Goal: Task Accomplishment & Management: Complete application form

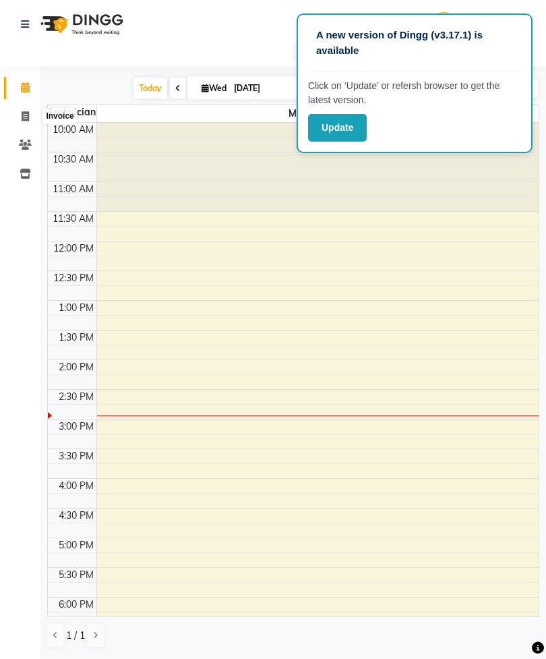
click at [20, 113] on span at bounding box center [25, 117] width 24 height 16
select select "service"
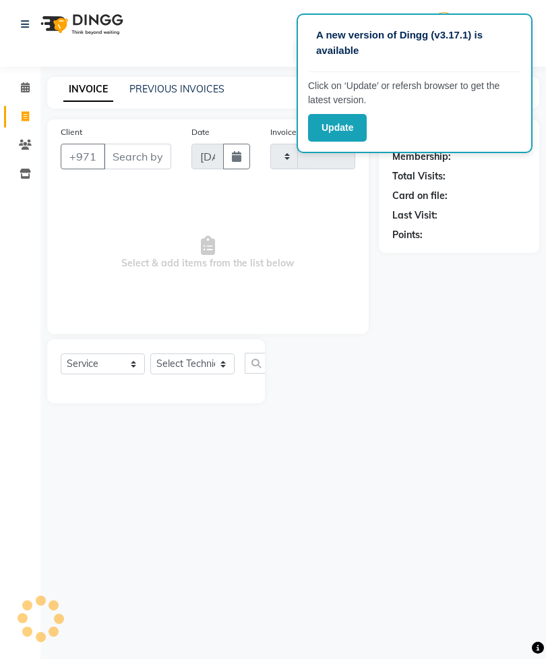
type input "2387"
select select "6884"
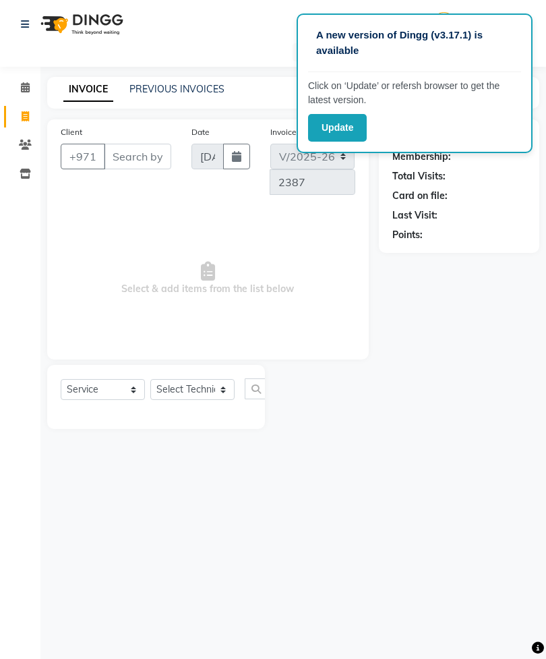
click at [137, 156] on input "Client" at bounding box center [137, 157] width 67 height 26
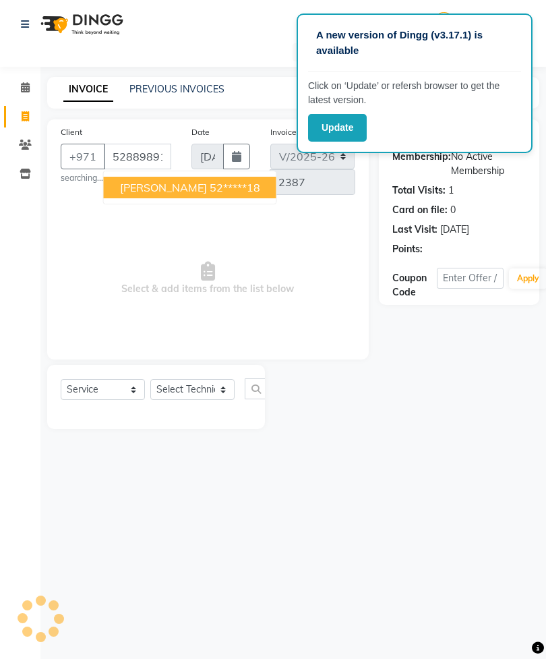
click at [210, 185] on ngb-highlight "52*****18" at bounding box center [235, 187] width 51 height 13
type input "52*****18"
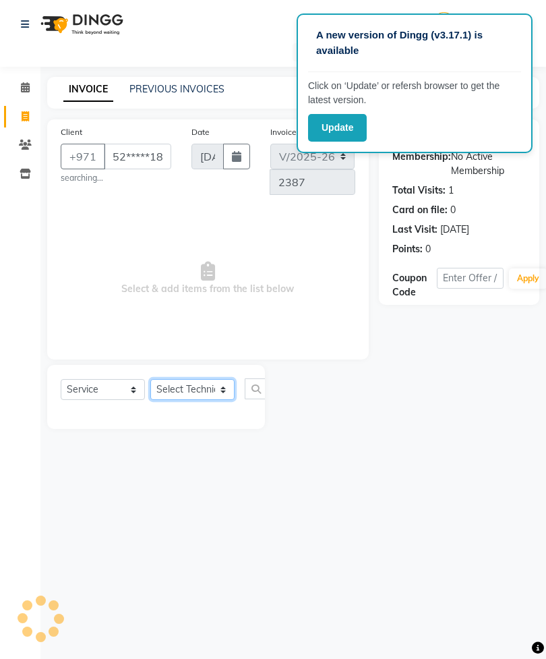
click at [214, 386] on select "Select Technician [PERSON_NAME] [PERSON_NAME] [PERSON_NAME] Spa Manami Spa 2 [P…" at bounding box center [192, 389] width 84 height 21
select select "53952"
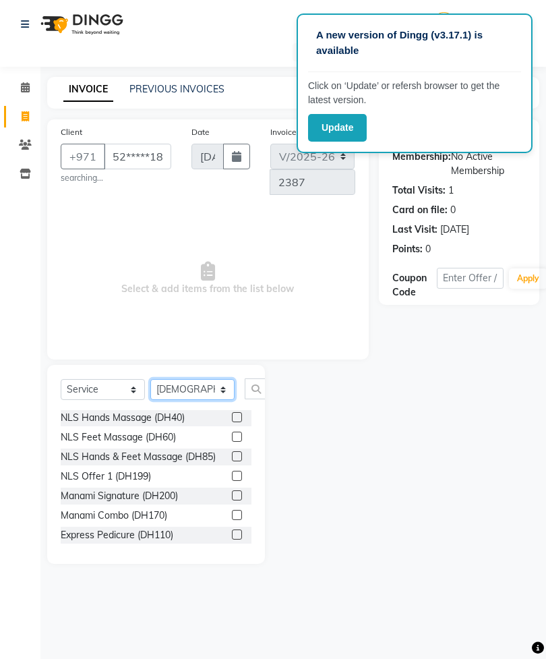
scroll to position [297, 0]
click at [238, 510] on label at bounding box center [237, 515] width 10 height 10
click at [238, 512] on input "checkbox" at bounding box center [236, 516] width 9 height 9
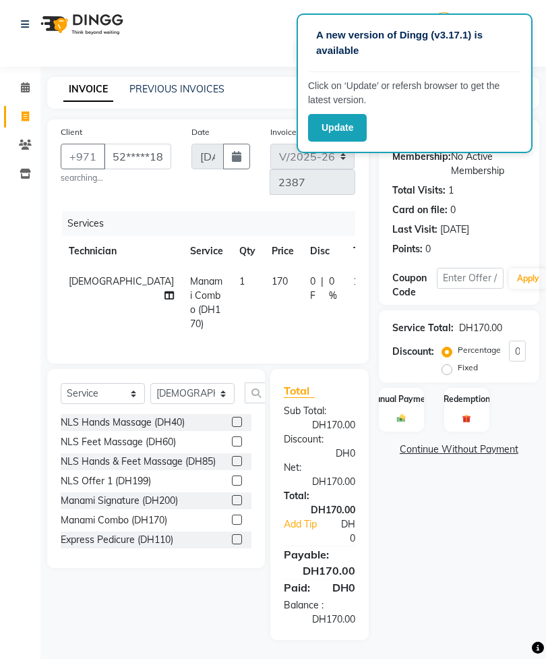
click at [237, 514] on label at bounding box center [237, 519] width 10 height 10
click at [237, 516] on input "checkbox" at bounding box center [236, 520] width 9 height 9
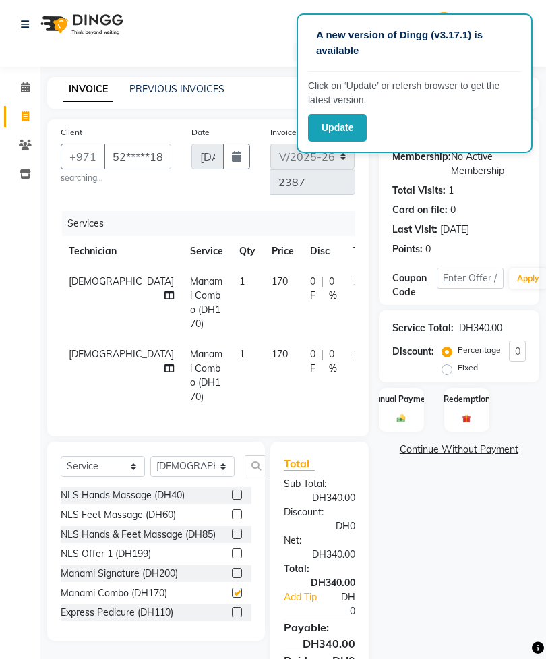
checkbox input "false"
click at [254, 471] on input "text" at bounding box center [261, 465] width 32 height 21
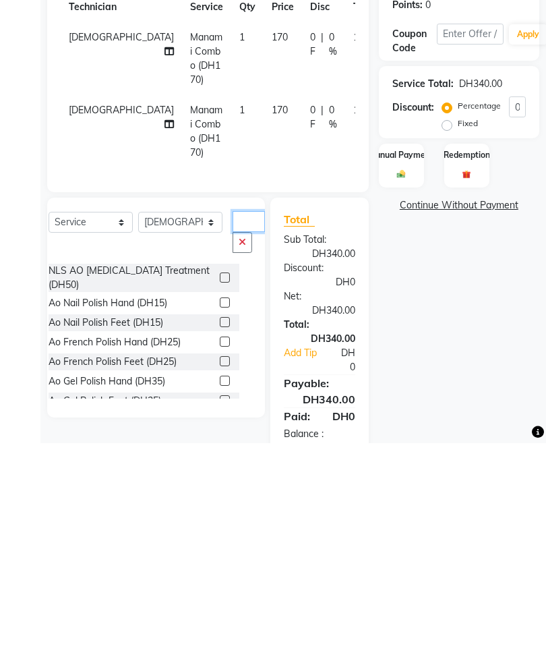
scroll to position [0, 0]
type input "Ao"
click at [220, 513] on label at bounding box center [225, 518] width 10 height 10
click at [220, 514] on input "checkbox" at bounding box center [224, 518] width 9 height 9
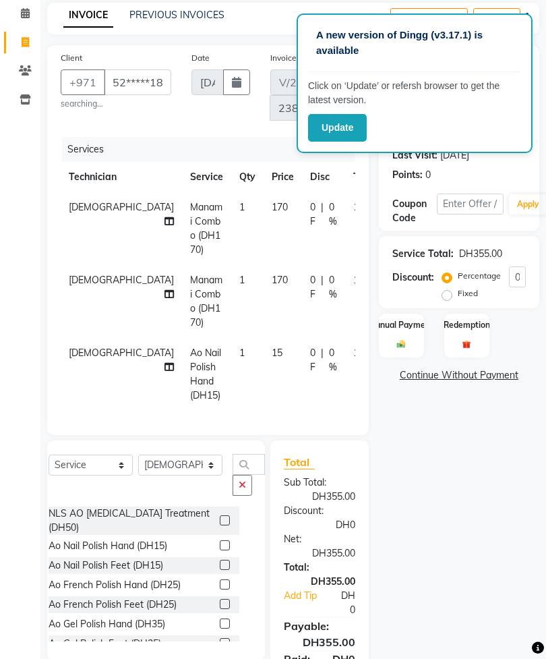
checkbox input "false"
click at [164, 362] on icon at bounding box center [168, 366] width 9 height 9
select select "53952"
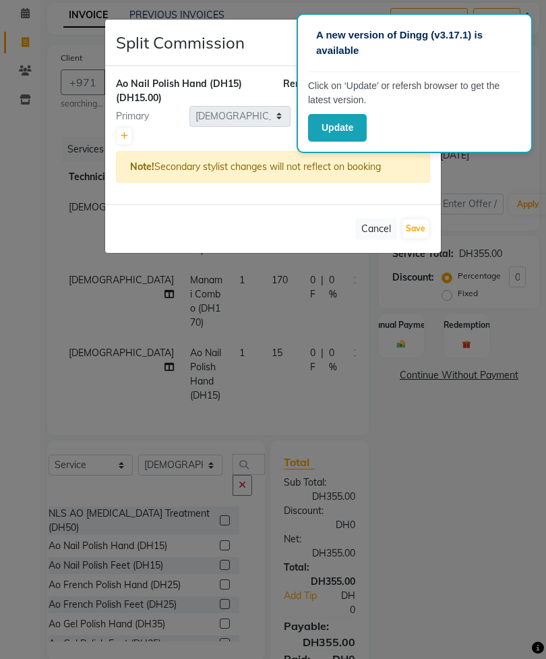
click at [313, 330] on ngb-modal-window "Split Commission × Ao Nail Polish Hand (DH15) (DH15.00) Remaining Amount (DH0) …" at bounding box center [273, 329] width 546 height 659
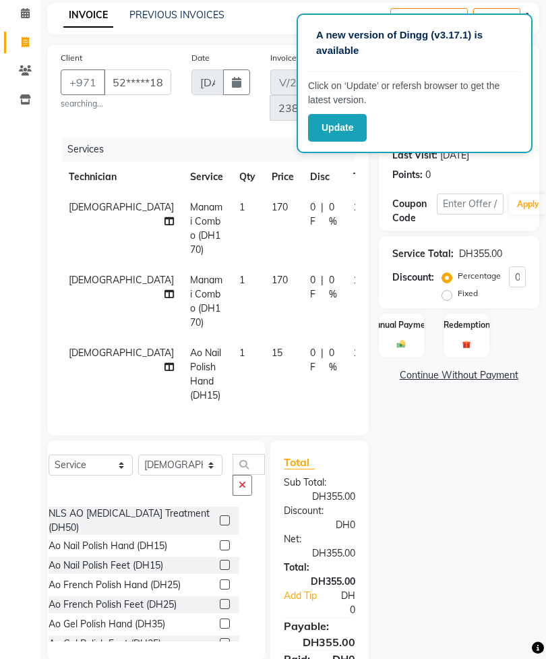
click at [272, 352] on span "15" at bounding box center [277, 353] width 11 height 12
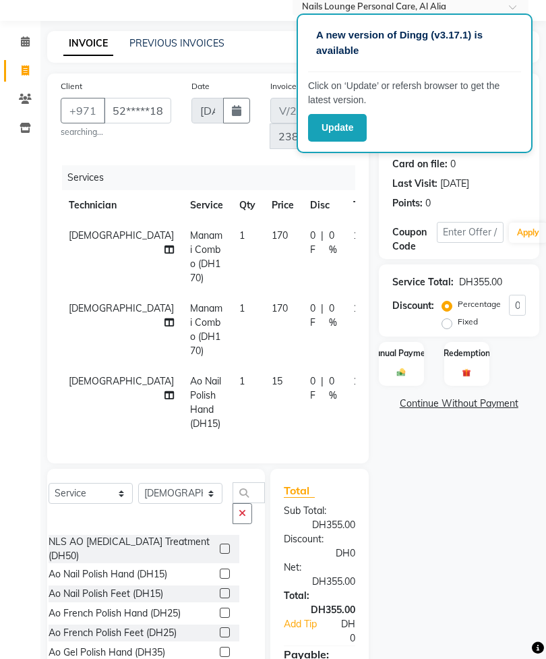
select select "53952"
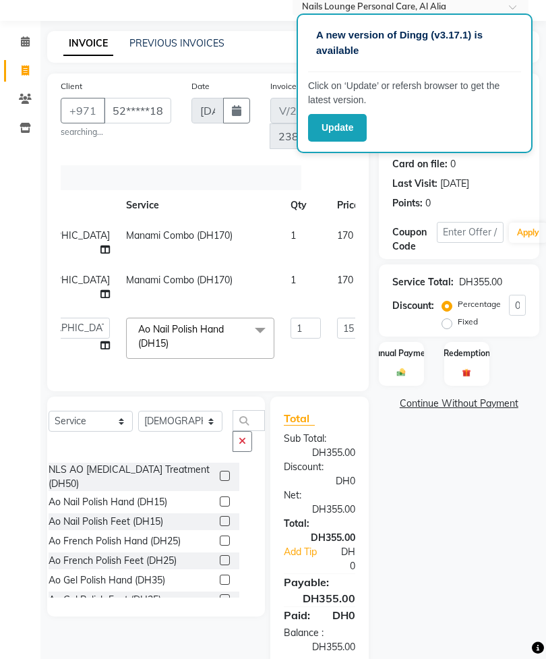
scroll to position [0, 89]
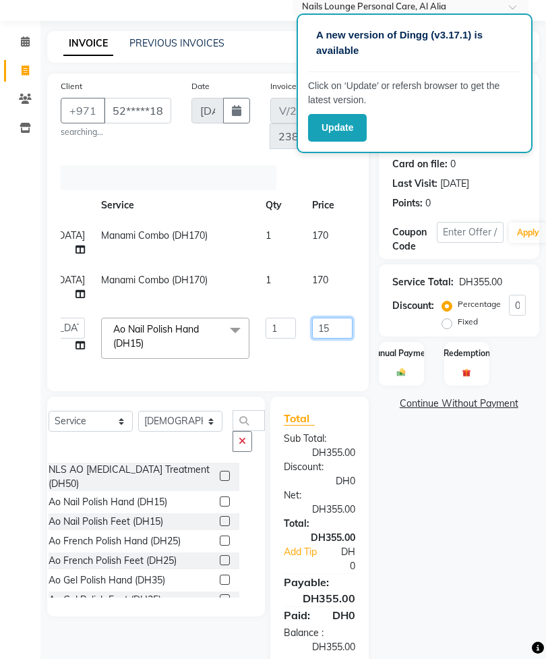
click at [312, 318] on input "15" at bounding box center [332, 328] width 40 height 21
type input "1"
type input "20"
click at [316, 332] on tbody "[PERSON_NAME] Manami Combo (DH170) 1 170 0 F | 0 % 170 [PERSON_NAME] (DH170) 1 …" at bounding box center [270, 293] width 597 height 146
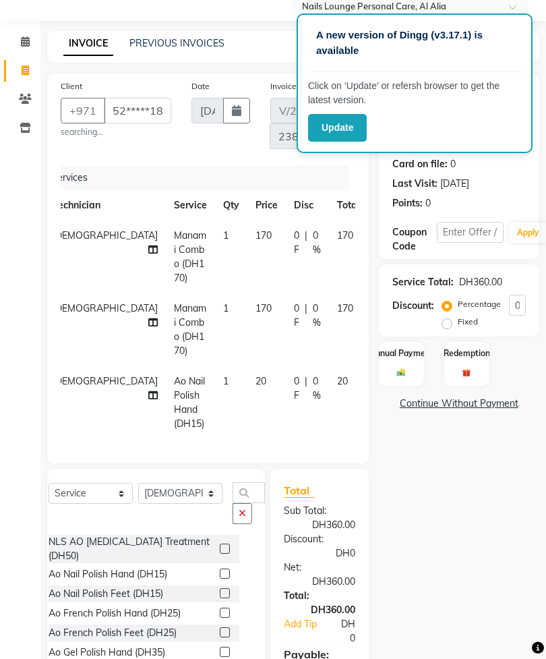
click at [235, 516] on button "button" at bounding box center [243, 513] width 20 height 21
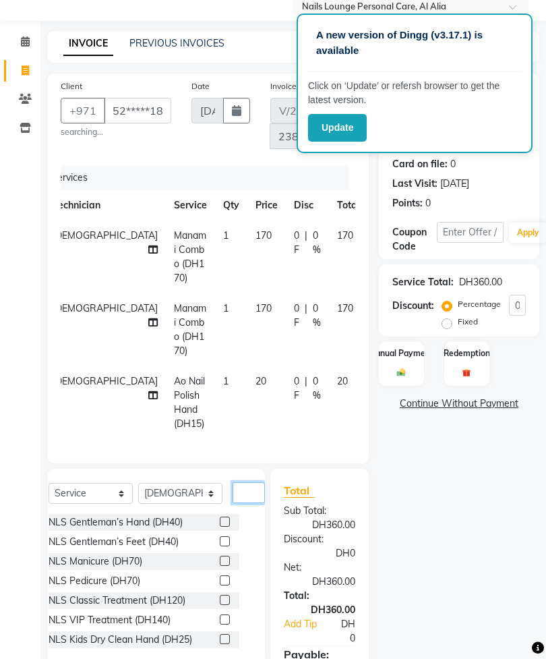
scroll to position [101, 0]
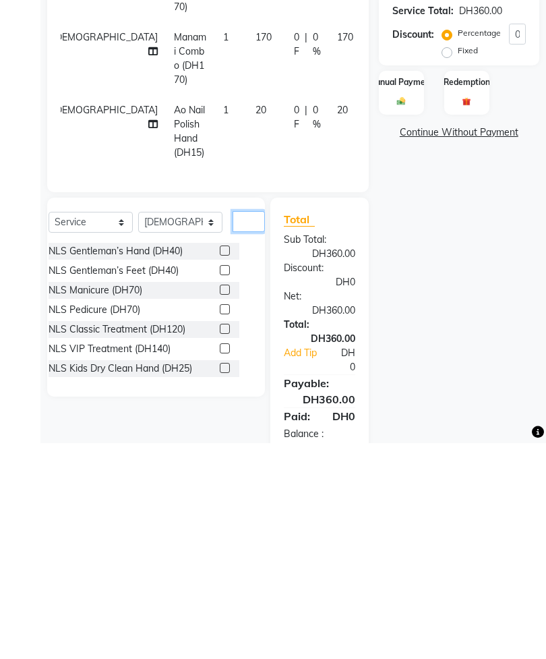
type input "N"
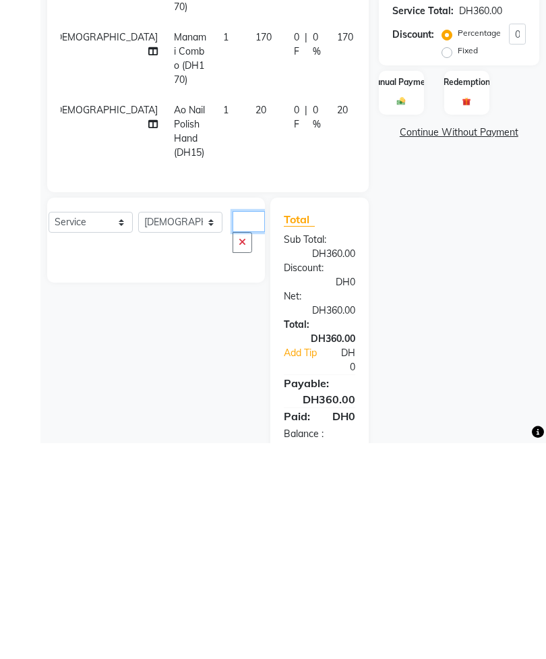
type input "O"
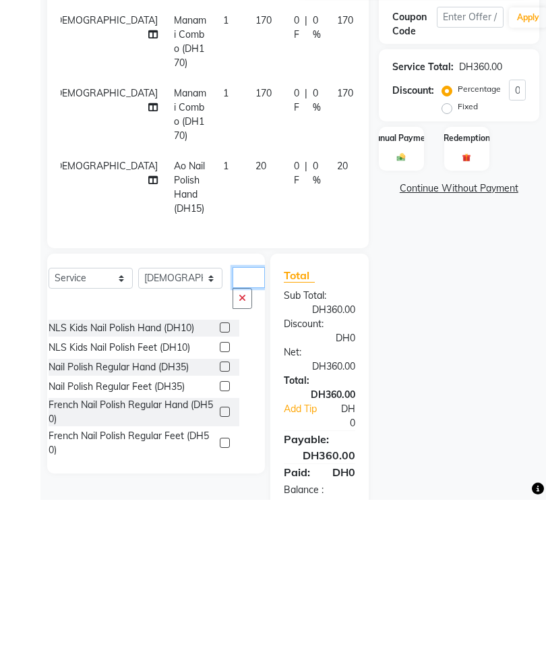
type input "Polish"
click at [220, 521] on label at bounding box center [225, 526] width 10 height 10
click at [220, 522] on input "checkbox" at bounding box center [224, 526] width 9 height 9
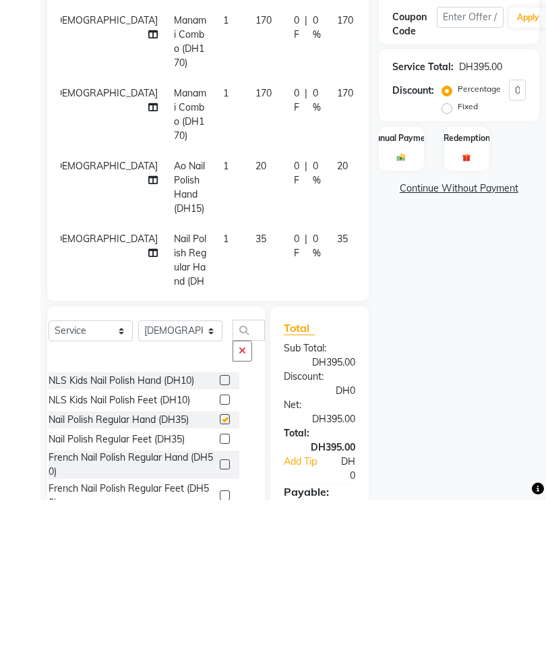
scroll to position [147, 0]
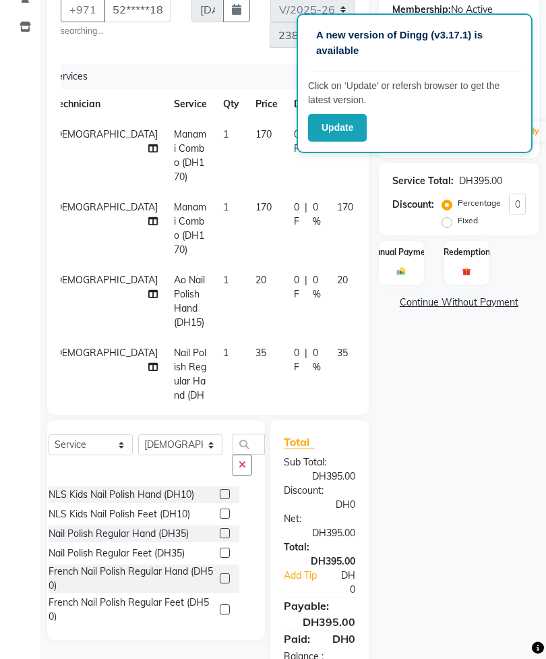
checkbox input "false"
click at [220, 550] on label at bounding box center [225, 552] width 10 height 10
click at [220, 550] on input "checkbox" at bounding box center [224, 553] width 9 height 9
checkbox input "false"
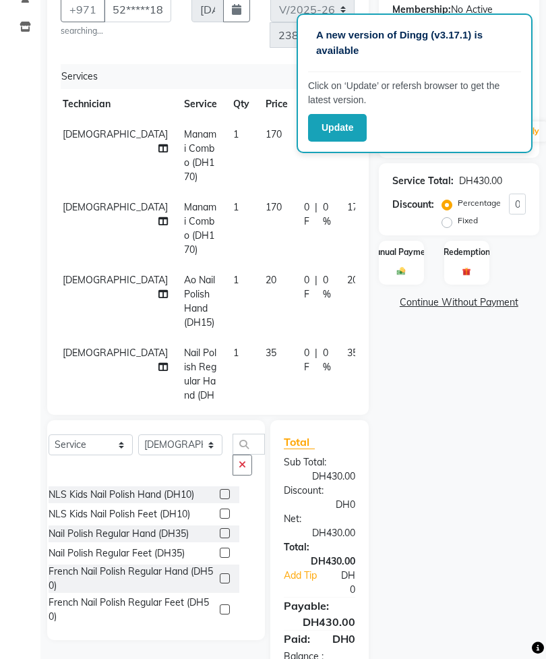
scroll to position [0, 6]
click at [158, 144] on icon at bounding box center [162, 148] width 9 height 9
select select "53952"
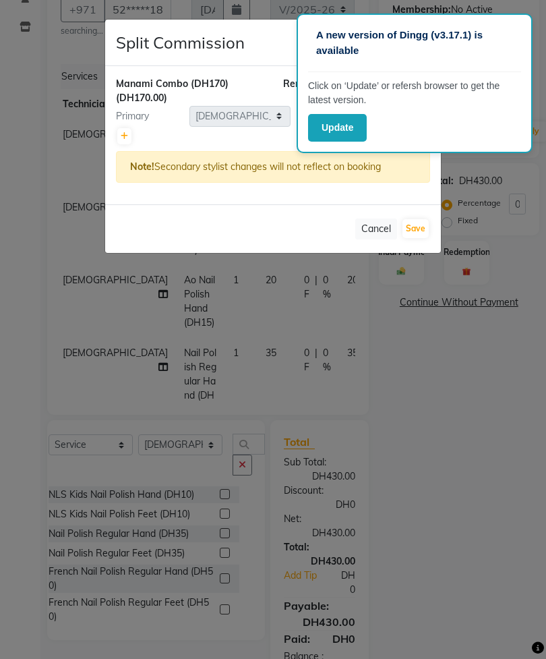
click at [127, 139] on icon at bounding box center [124, 136] width 7 height 8
type input "85"
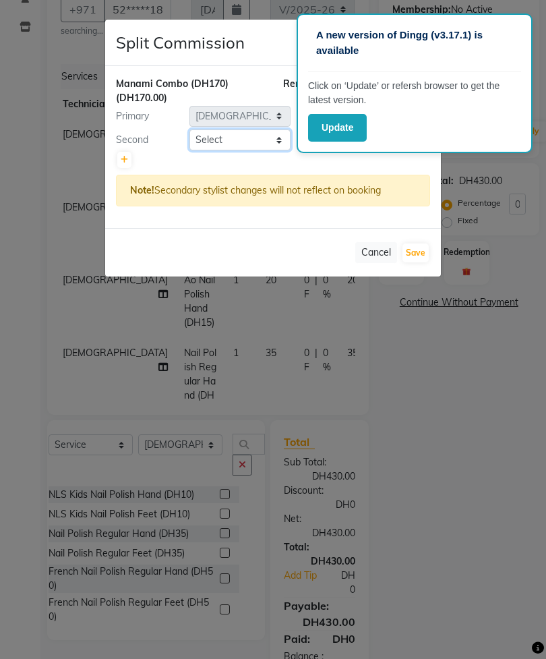
click at [247, 134] on select "Select [PERSON_NAME] [PERSON_NAME] [PERSON_NAME] Spa Manami Spa 2 [PERSON_NAME]…" at bounding box center [239, 139] width 101 height 21
select select "71417"
click at [423, 246] on button "Save" at bounding box center [415, 252] width 26 height 19
select select "Select"
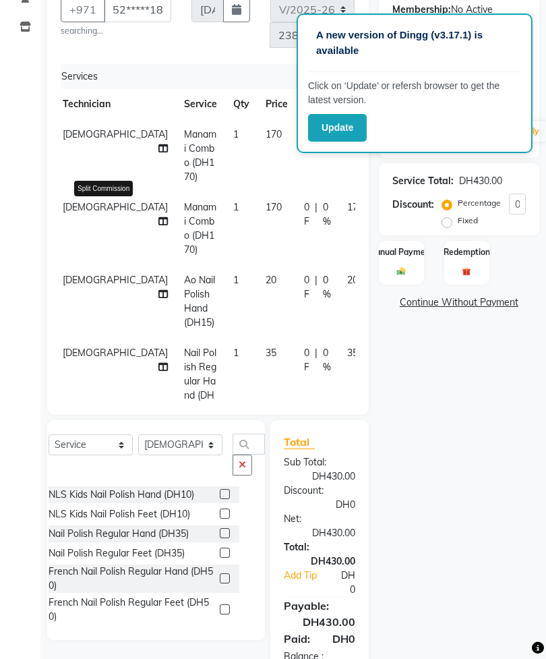
click at [158, 216] on icon at bounding box center [162, 220] width 9 height 9
select select "53952"
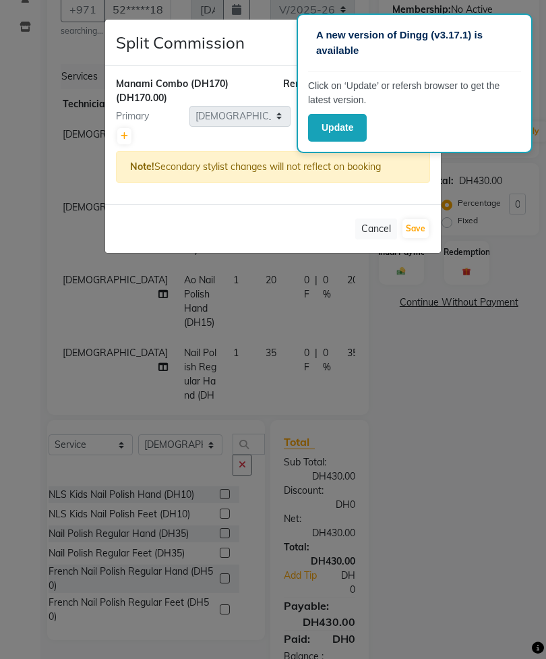
click at [119, 134] on link at bounding box center [124, 136] width 14 height 16
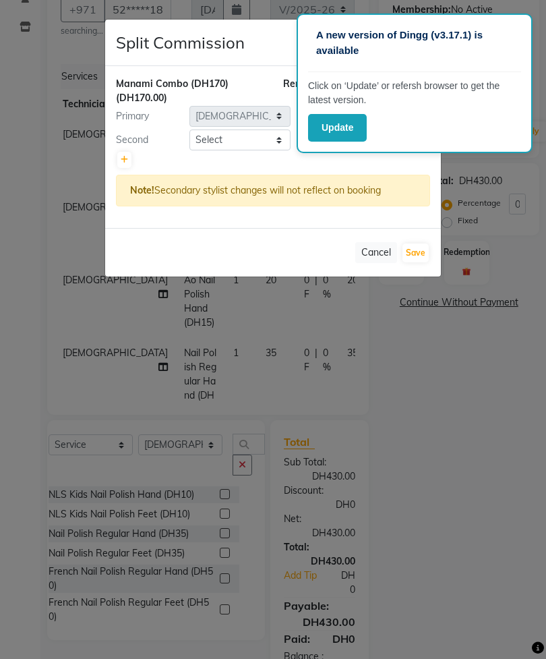
type input "85"
click at [252, 140] on select "Select [PERSON_NAME] [PERSON_NAME] [PERSON_NAME] Spa Manami Spa 2 [PERSON_NAME]…" at bounding box center [239, 139] width 101 height 21
select select "71417"
click at [427, 258] on button "Save" at bounding box center [415, 252] width 26 height 19
select select "Select"
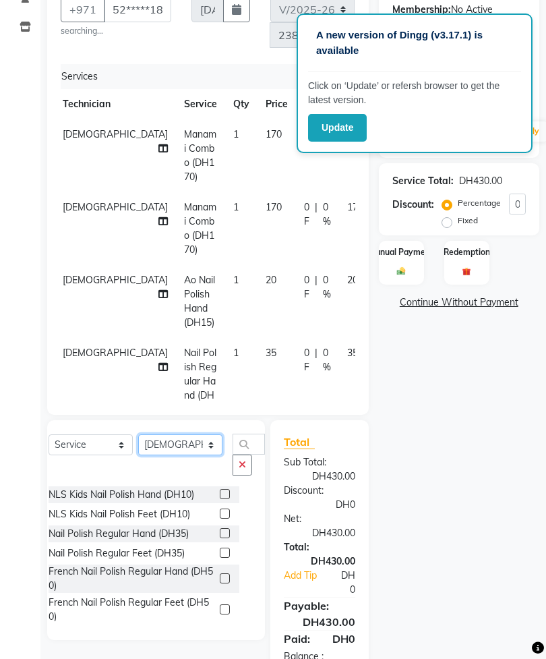
click at [184, 436] on select "Select Technician [PERSON_NAME] [PERSON_NAME] [PERSON_NAME] Spa Manami Spa 2 [P…" at bounding box center [180, 444] width 84 height 21
select select "54334"
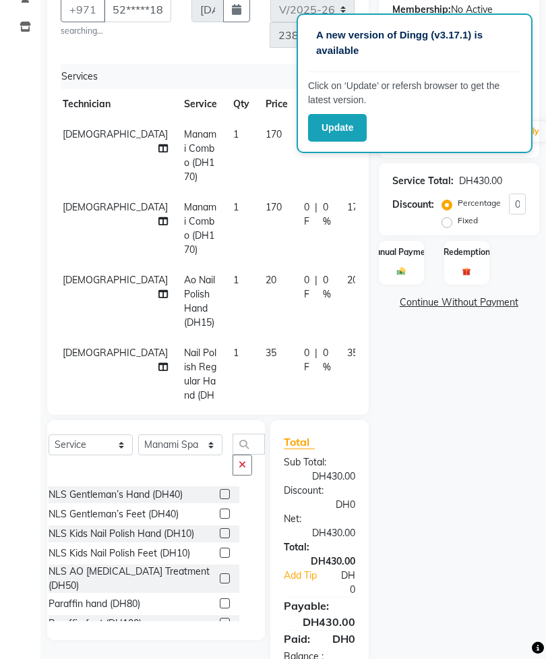
click at [233, 467] on button "button" at bounding box center [243, 464] width 20 height 21
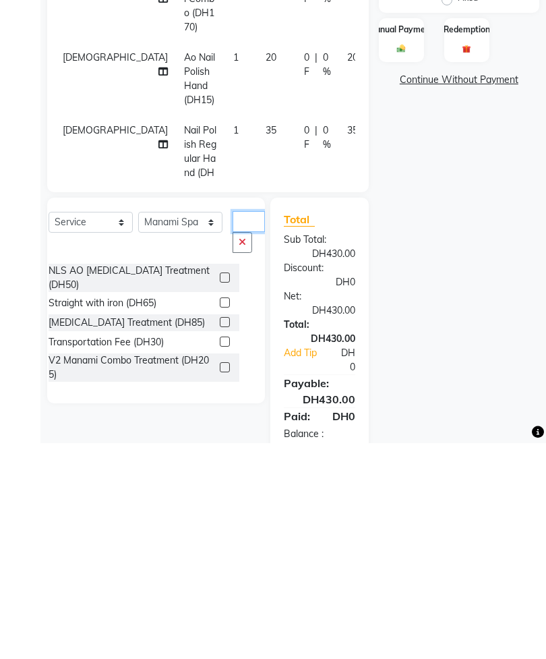
type input "Tr"
click at [220, 552] on label at bounding box center [225, 557] width 10 height 10
click at [220, 553] on input "checkbox" at bounding box center [224, 557] width 9 height 9
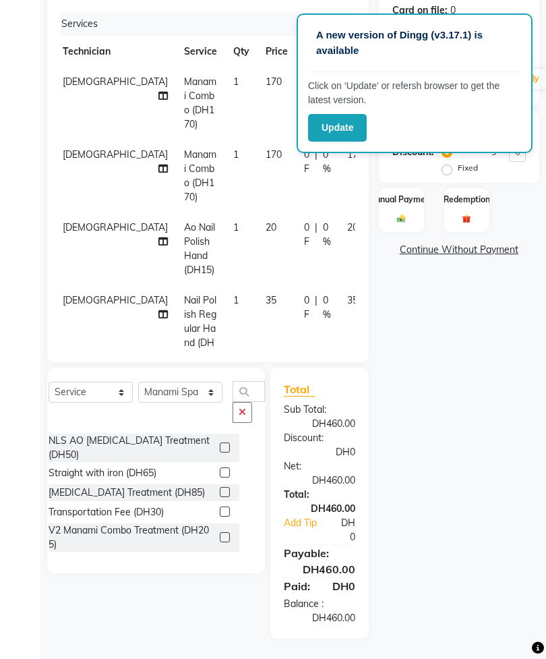
checkbox input "false"
click at [404, 214] on img at bounding box center [400, 218] width 13 height 9
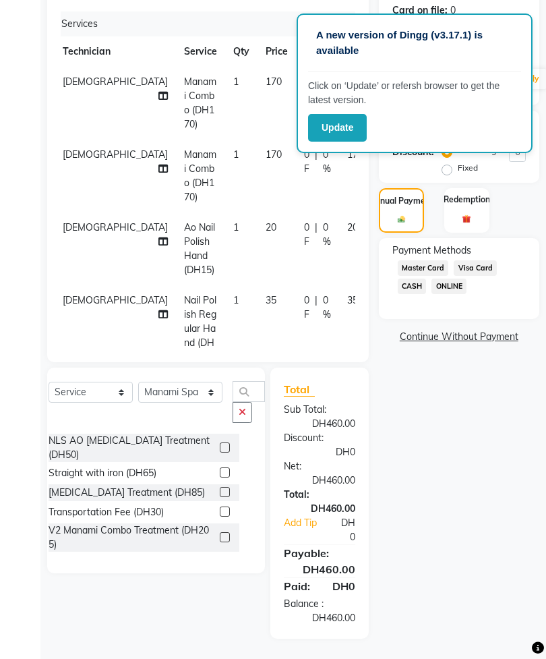
click at [489, 276] on span "Visa Card" at bounding box center [475, 268] width 43 height 16
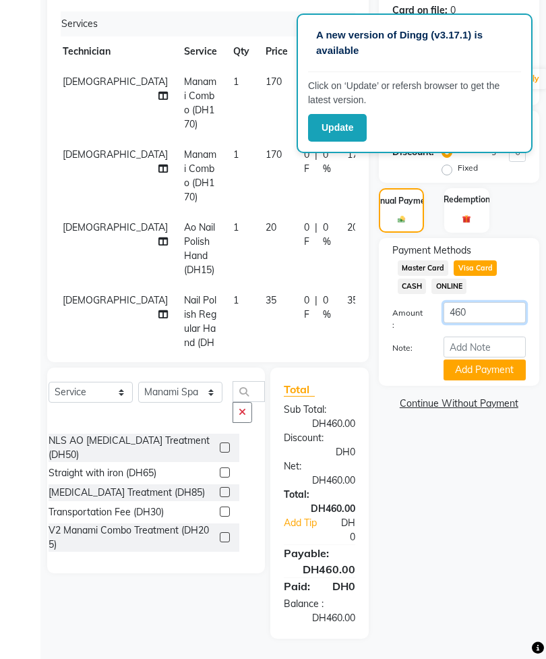
click at [489, 323] on input "460" at bounding box center [485, 312] width 82 height 21
type input "4"
type input "205"
click at [499, 380] on button "Add Payment" at bounding box center [485, 369] width 82 height 21
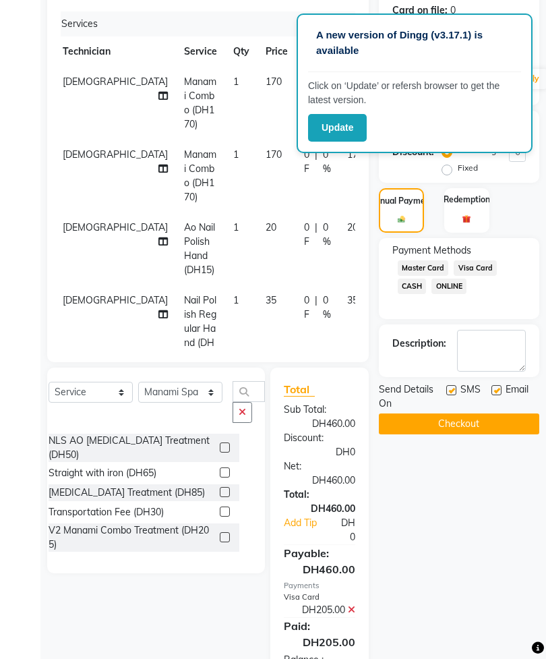
click at [432, 276] on span "Master Card" at bounding box center [423, 268] width 51 height 16
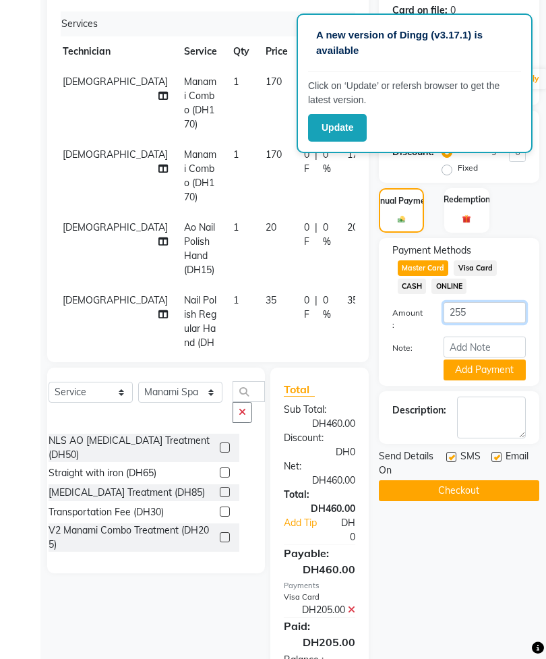
click at [493, 323] on input "255" at bounding box center [485, 312] width 82 height 21
type input "2"
type input "185"
click at [495, 380] on button "Add Payment" at bounding box center [485, 369] width 82 height 21
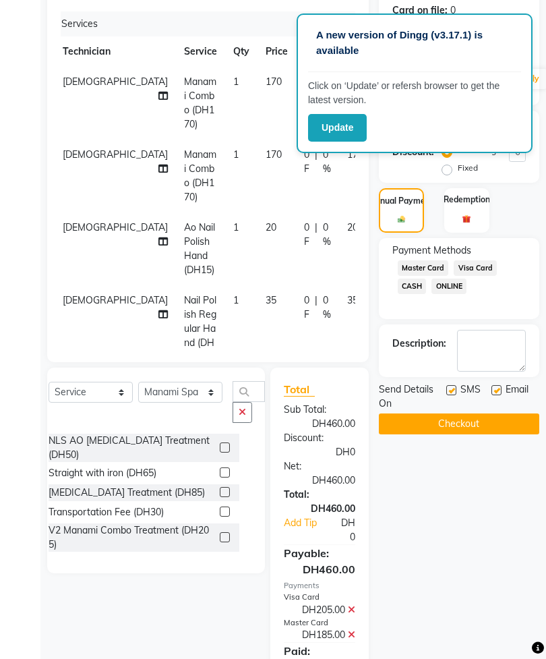
click at [436, 276] on span "Master Card" at bounding box center [423, 268] width 51 height 16
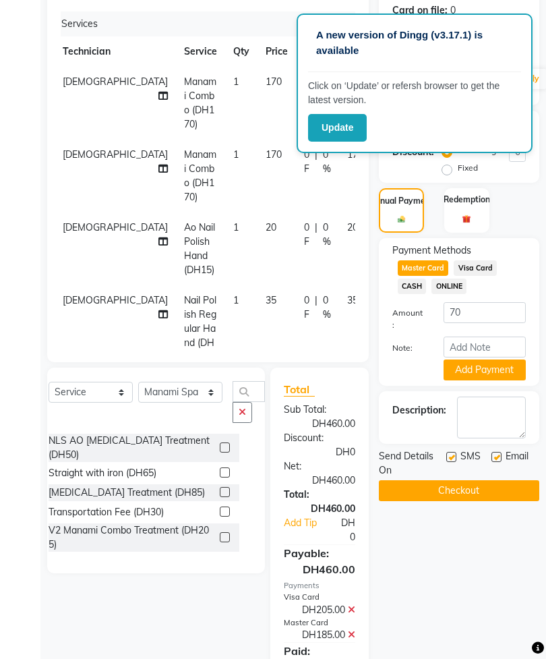
click at [502, 380] on button "Add Payment" at bounding box center [485, 369] width 82 height 21
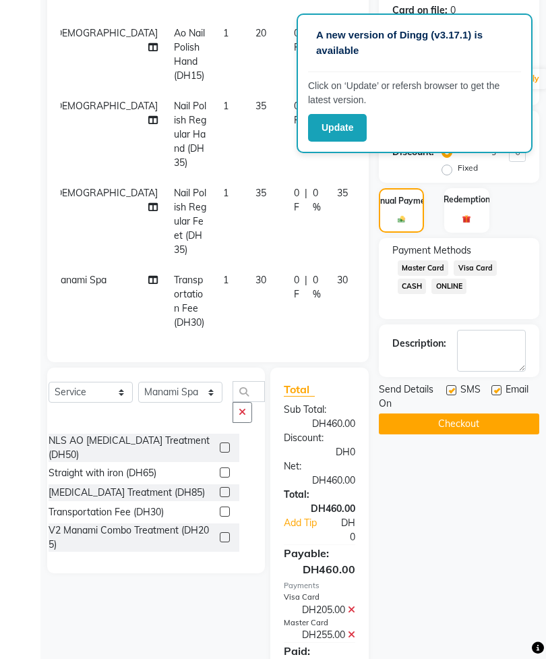
scroll to position [194, 16]
click at [485, 432] on button "Checkout" at bounding box center [459, 423] width 160 height 21
